Goal: Transaction & Acquisition: Download file/media

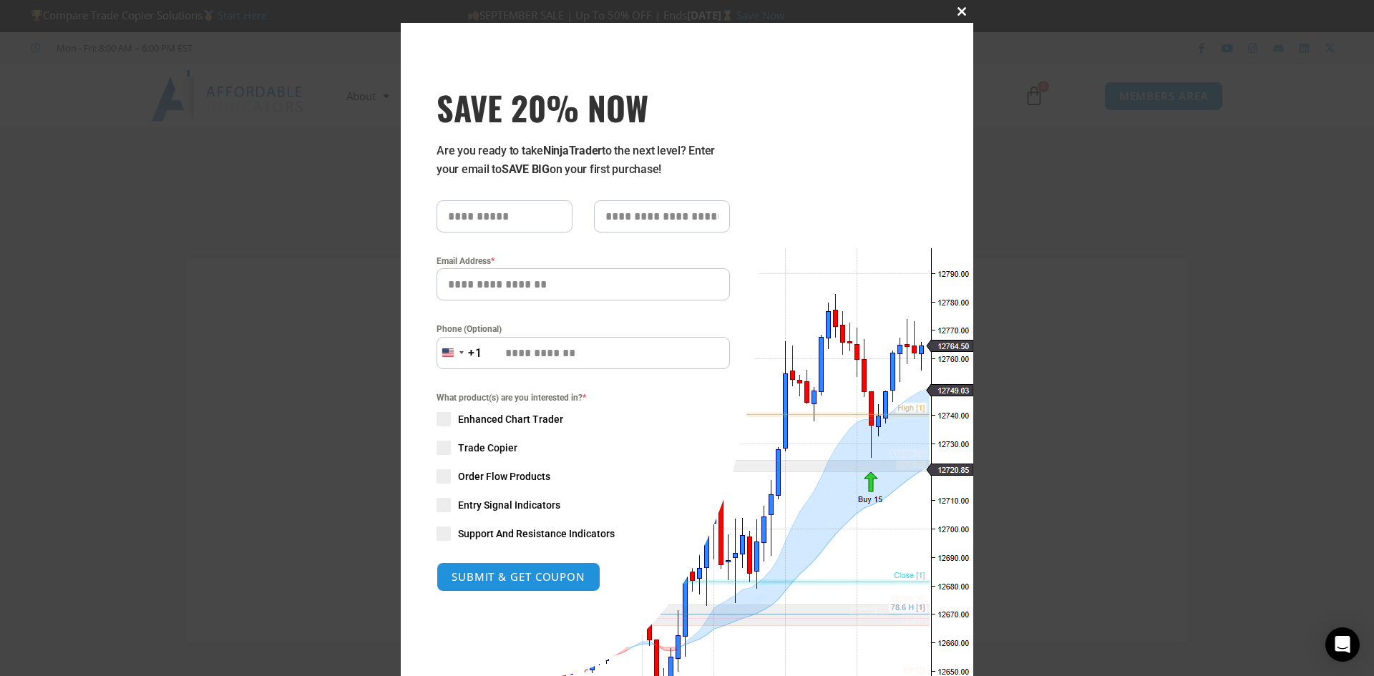
type input "**********"
click at [960, 10] on span "SAVE 20% NOW popup" at bounding box center [961, 11] width 23 height 9
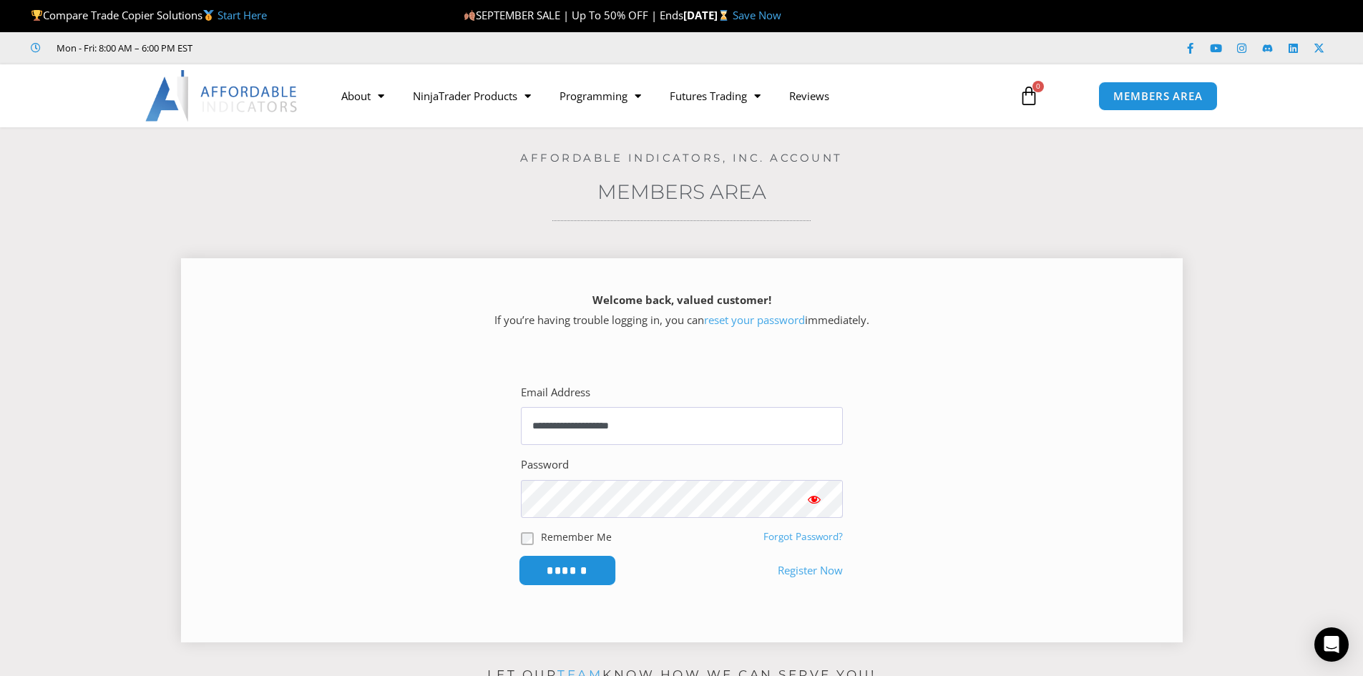
click at [580, 570] on input "******" at bounding box center [567, 570] width 98 height 31
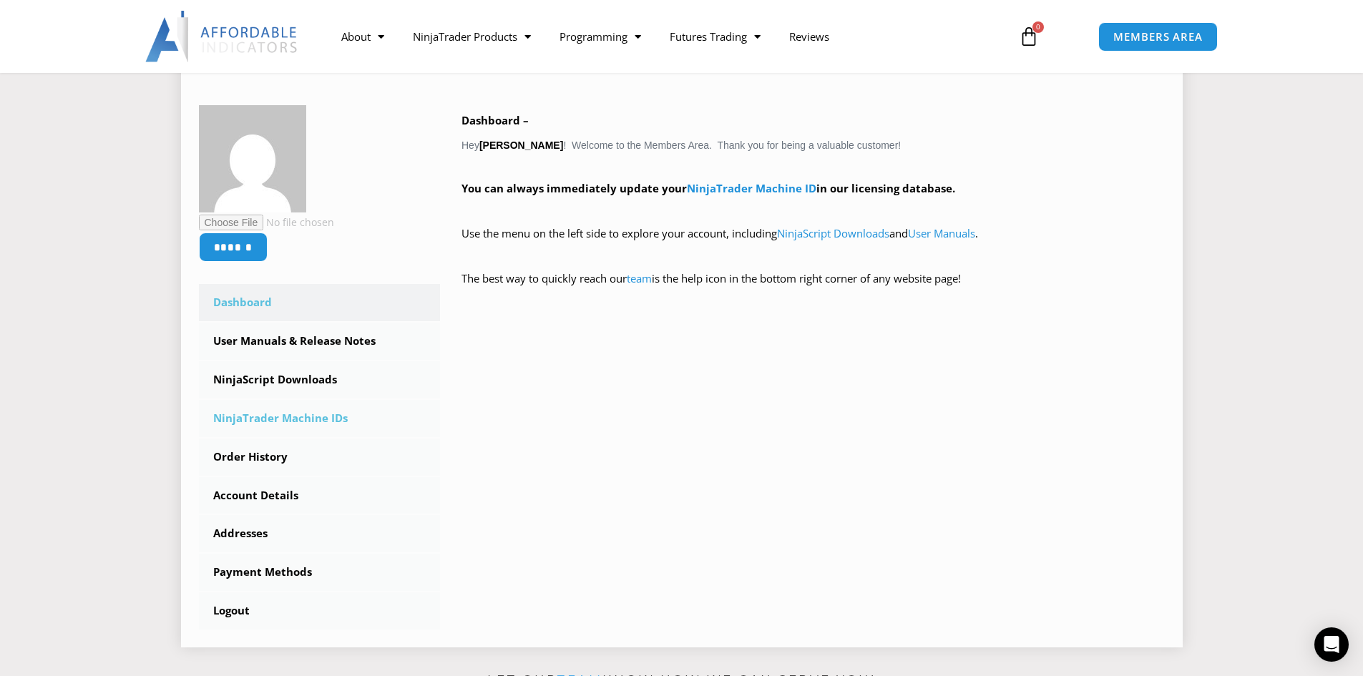
scroll to position [215, 0]
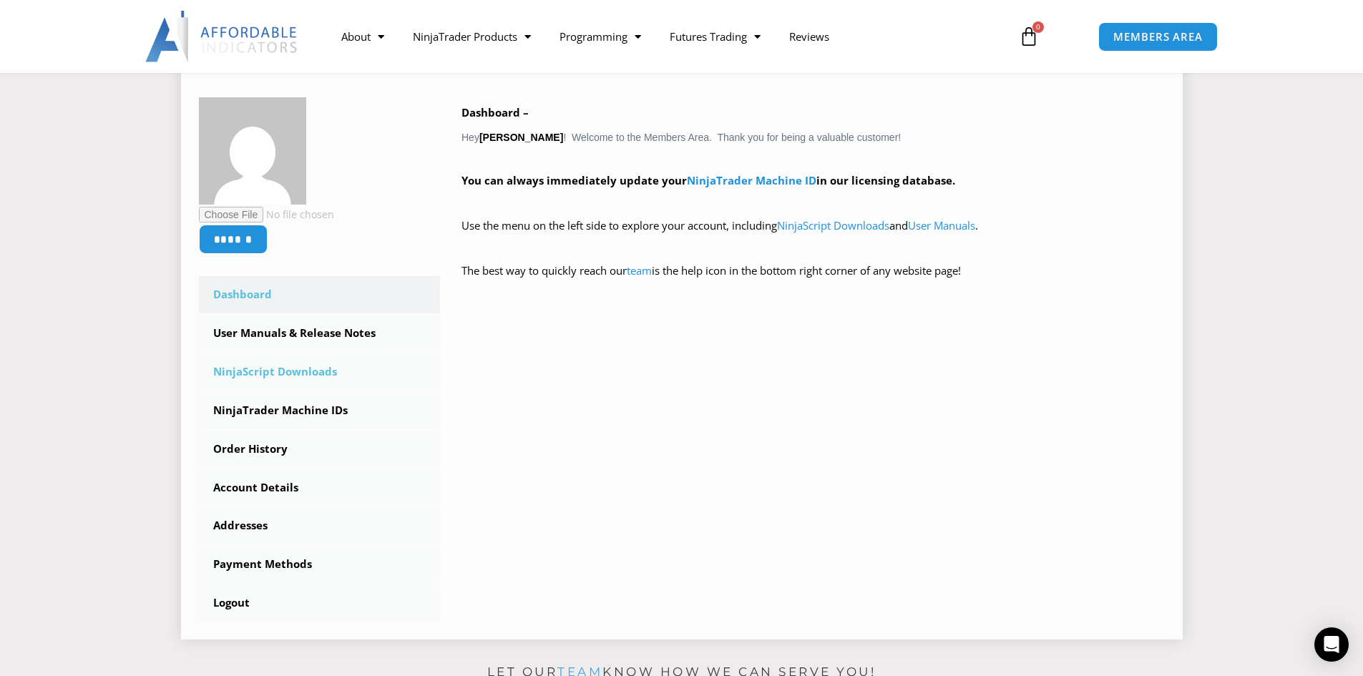
click at [273, 372] on link "NinjaScript Downloads" at bounding box center [320, 372] width 242 height 37
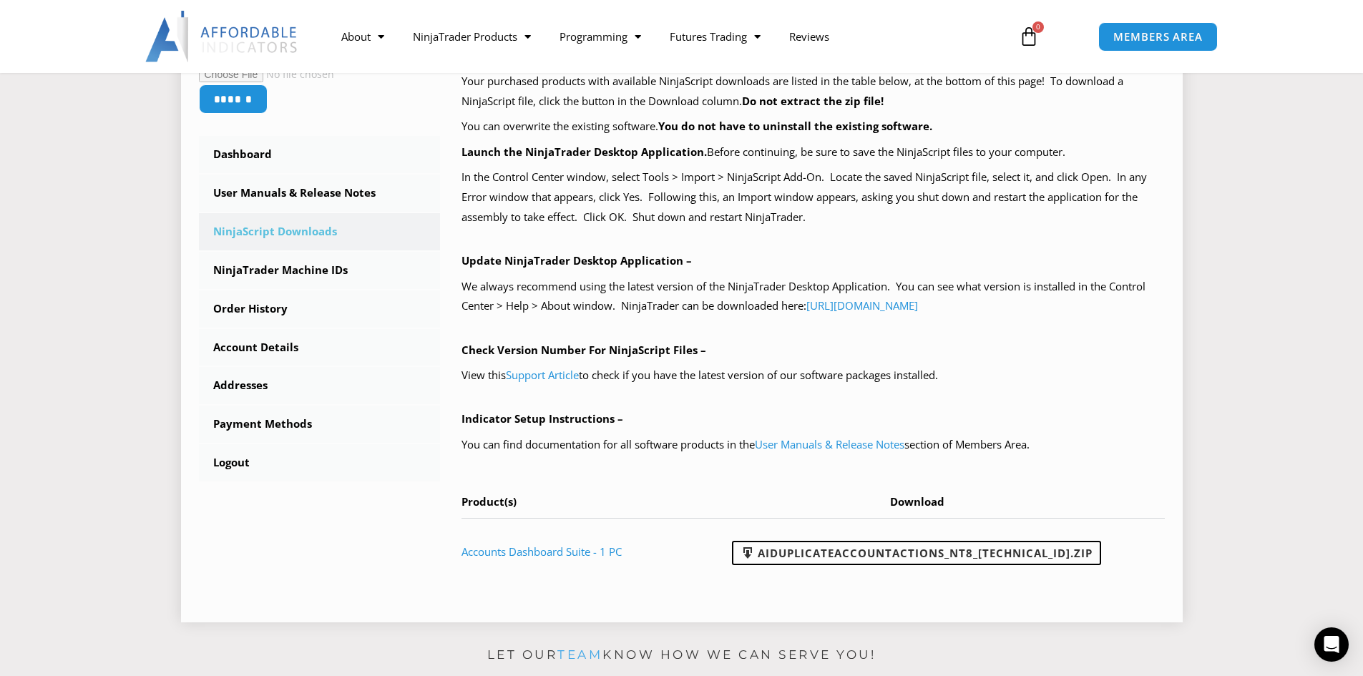
scroll to position [501, 0]
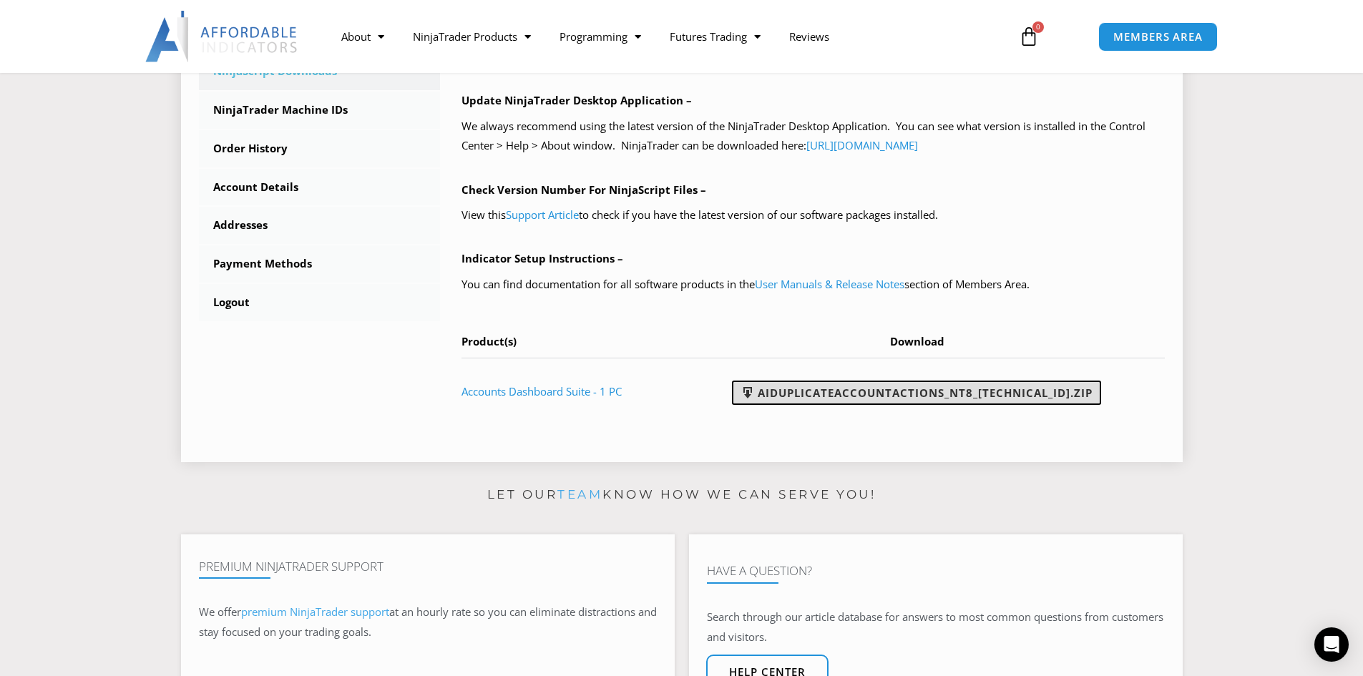
click at [992, 396] on link "AIDuplicateAccountActions_NT8_25.9.22.1.zip" at bounding box center [916, 393] width 369 height 24
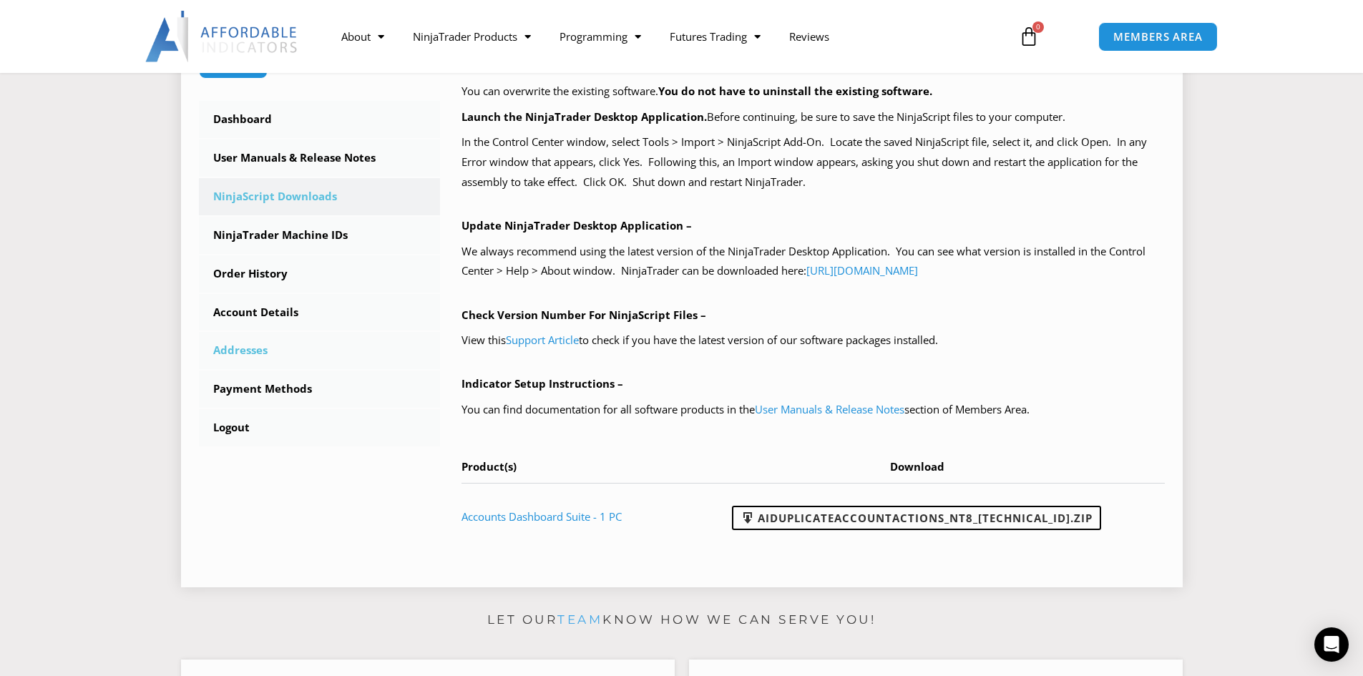
scroll to position [358, 0]
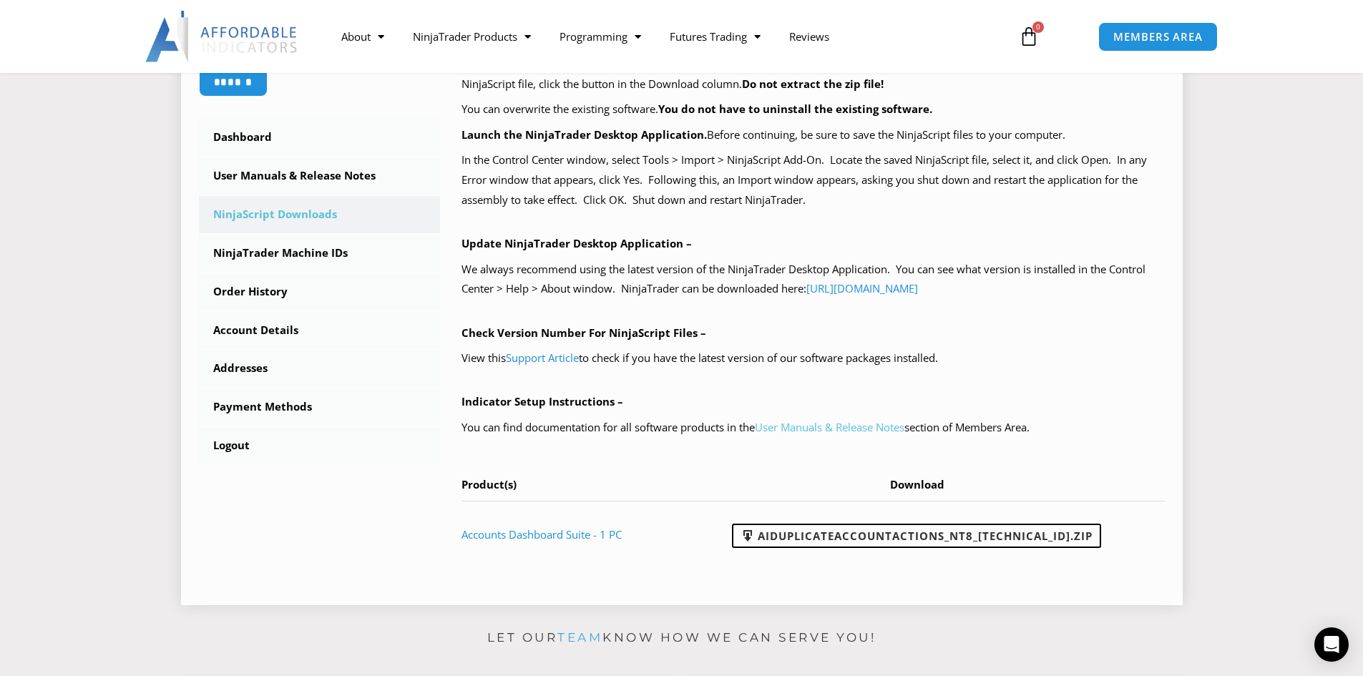
click at [791, 424] on link "User Manuals & Release Notes" at bounding box center [830, 427] width 150 height 14
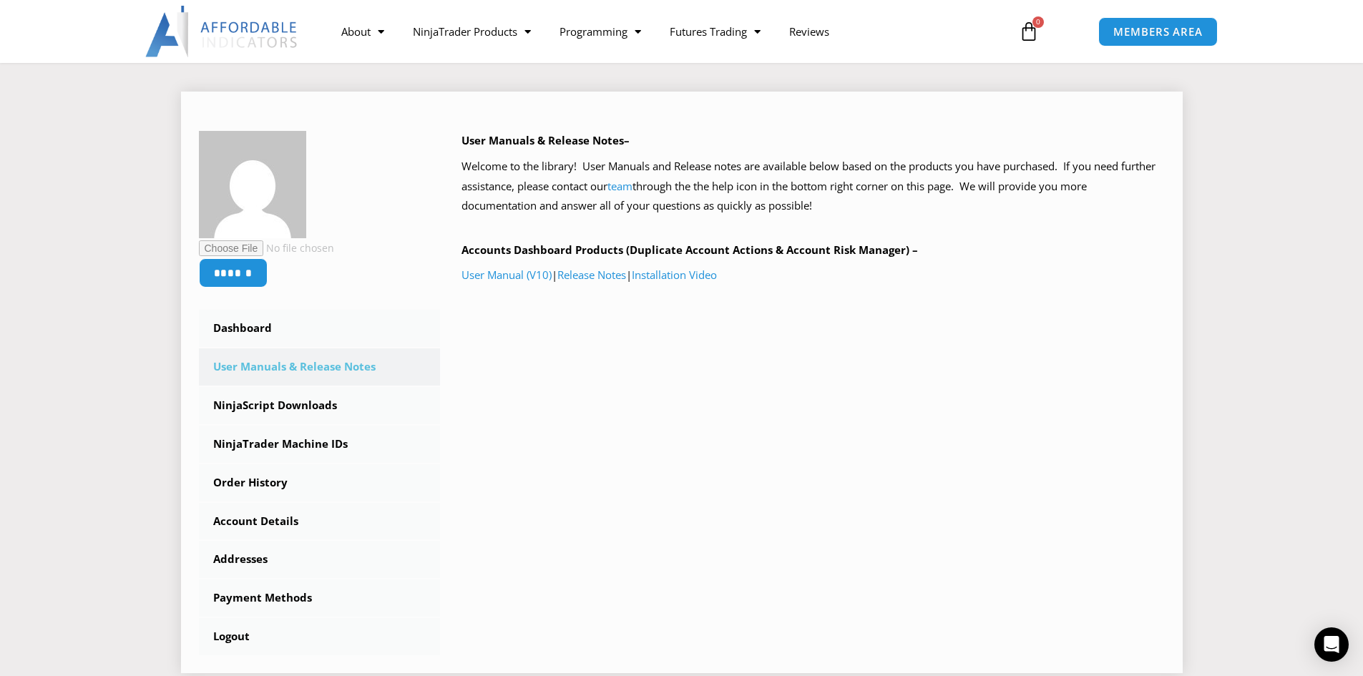
scroll to position [215, 0]
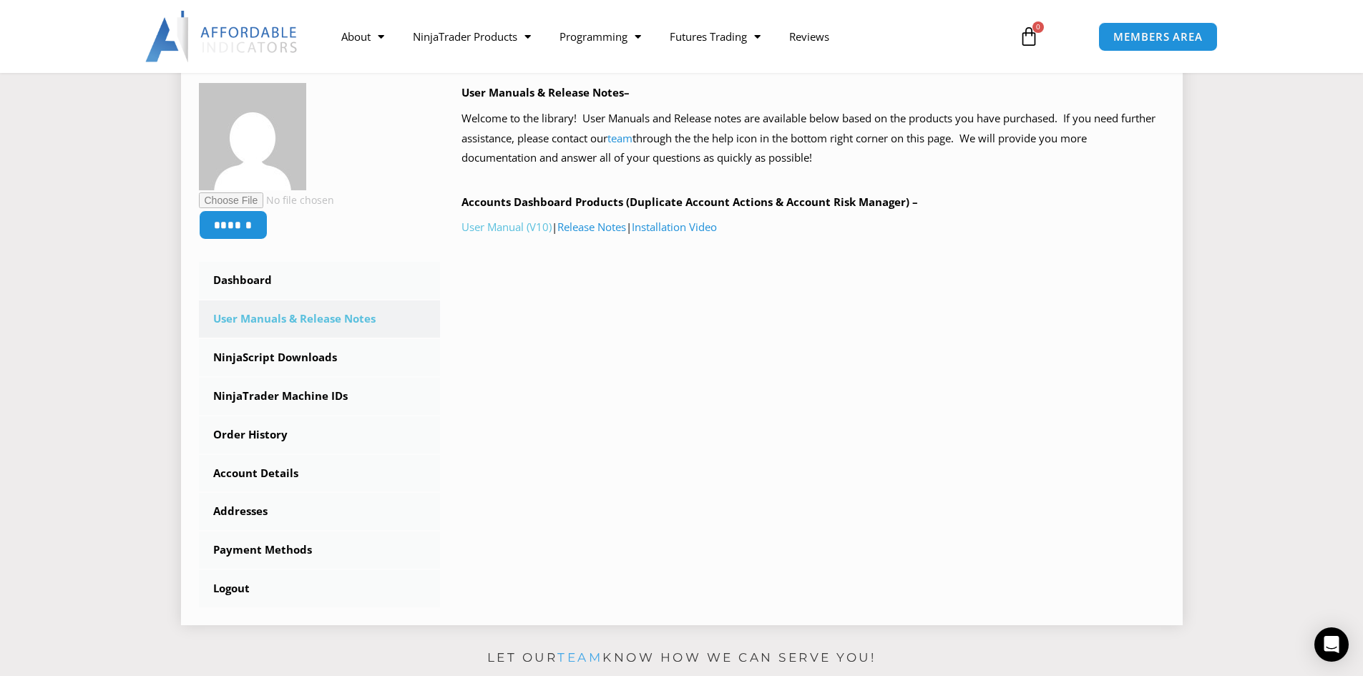
click at [518, 230] on link "User Manual (V10)" at bounding box center [507, 227] width 90 height 14
click at [286, 349] on link "NinjaScript Downloads" at bounding box center [320, 357] width 242 height 37
click at [321, 354] on link "NinjaScript Downloads" at bounding box center [320, 357] width 242 height 37
click at [304, 355] on link "NinjaScript Downloads" at bounding box center [320, 357] width 242 height 37
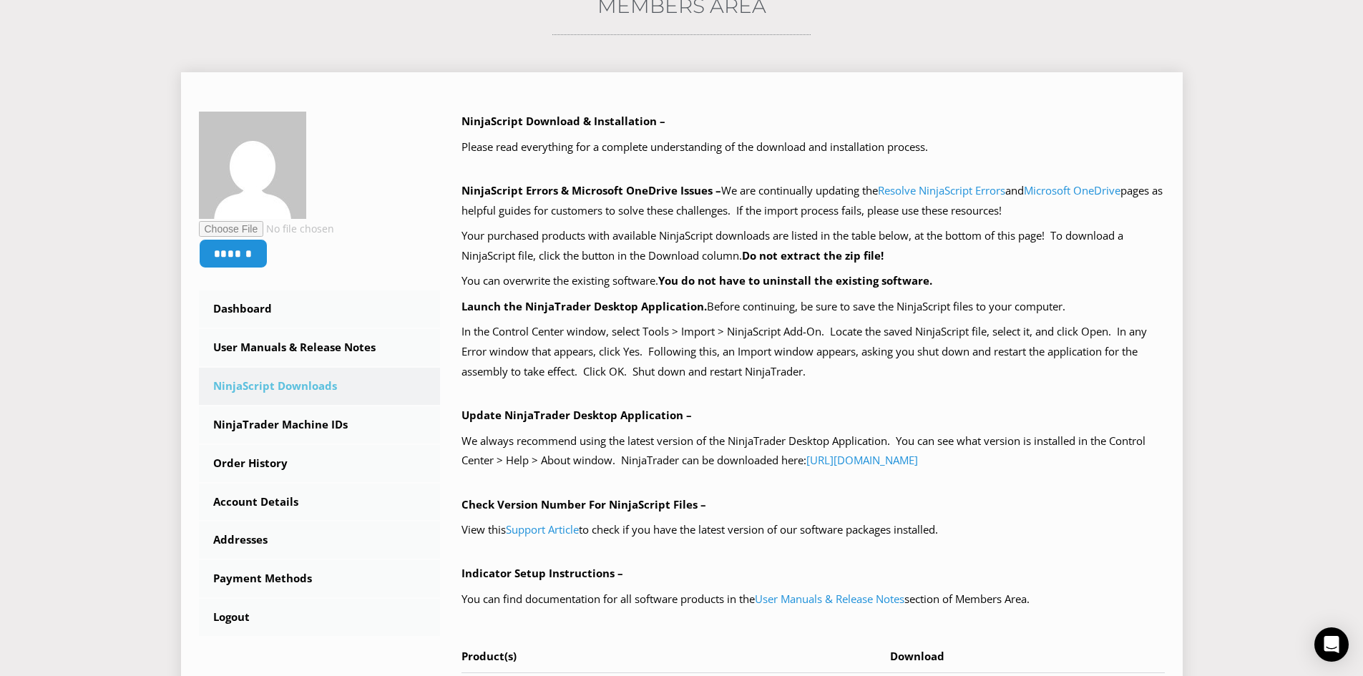
scroll to position [501, 0]
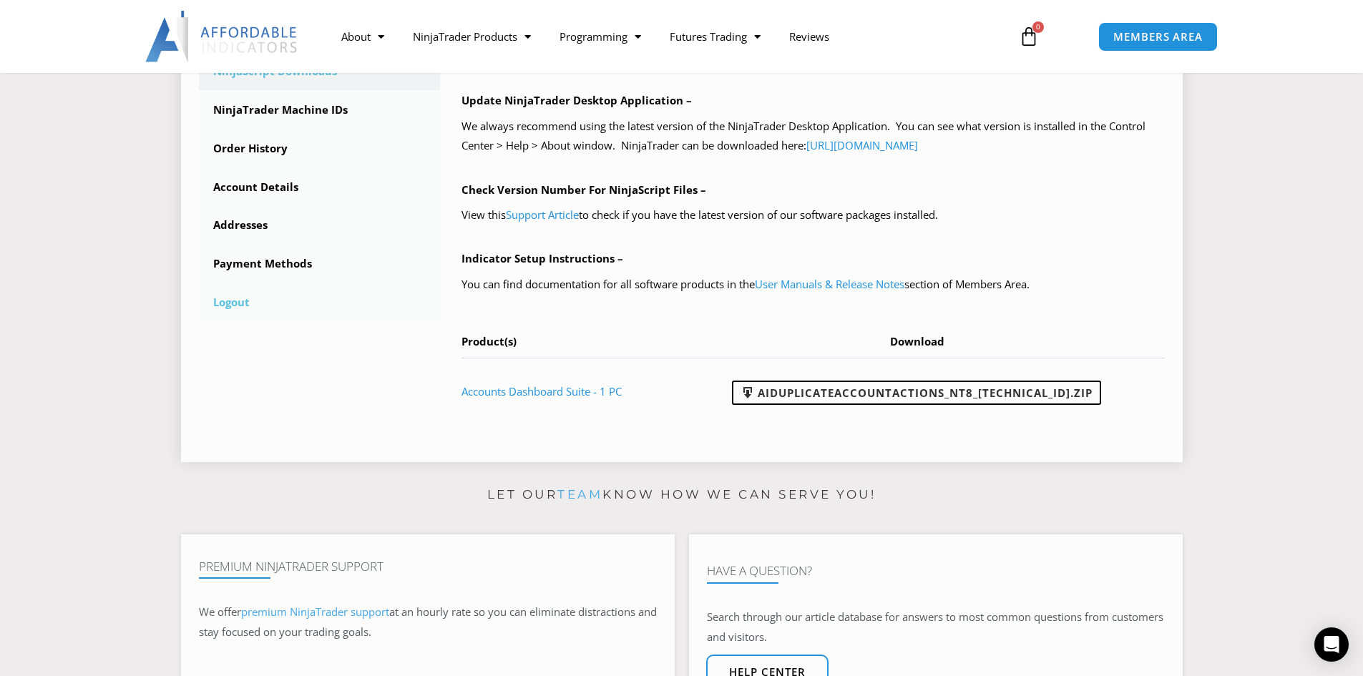
click at [236, 296] on link "Logout" at bounding box center [320, 302] width 242 height 37
